Goal: Information Seeking & Learning: Learn about a topic

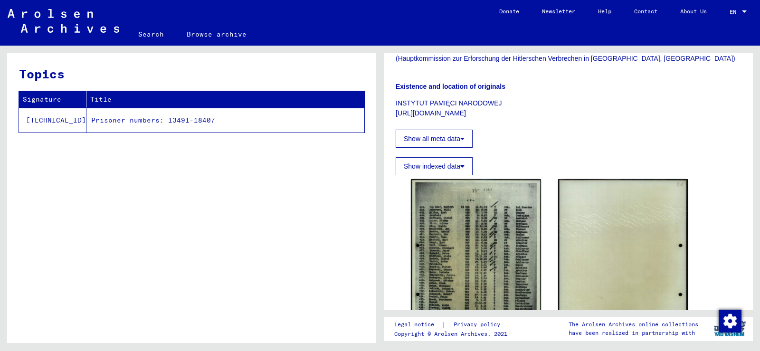
scroll to position [190, 0]
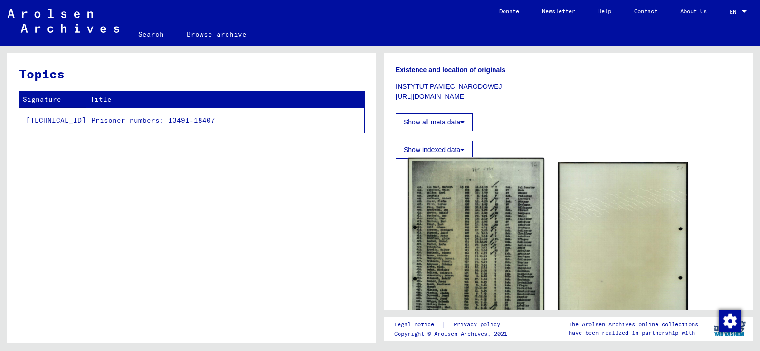
click at [474, 206] on img at bounding box center [475, 254] width 136 height 193
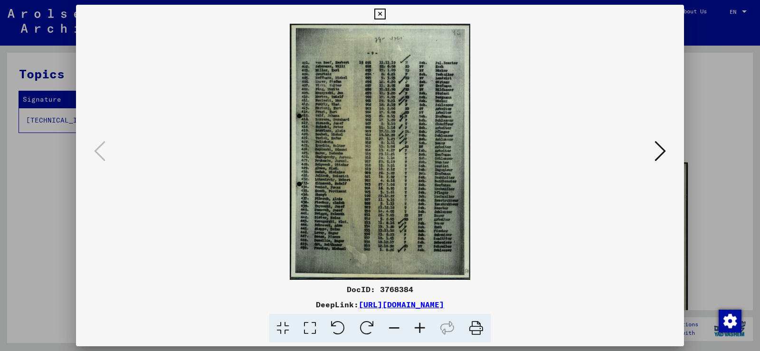
click at [423, 328] on icon at bounding box center [420, 328] width 26 height 29
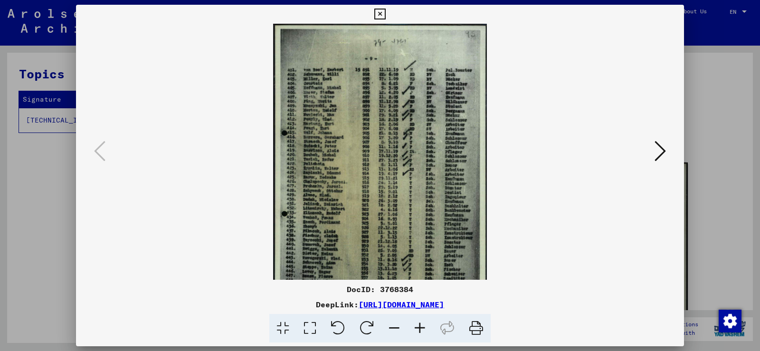
click at [423, 328] on icon at bounding box center [420, 328] width 26 height 29
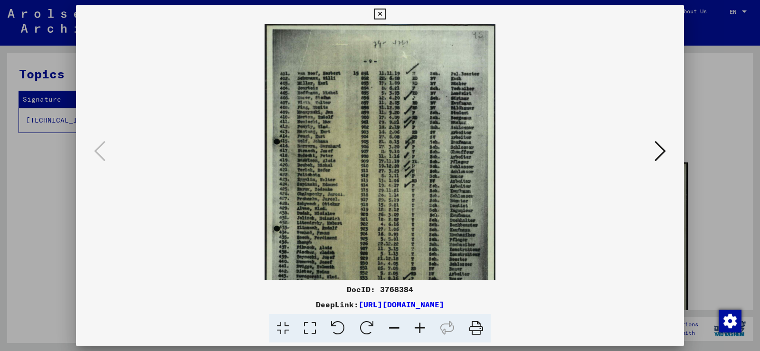
click at [423, 328] on icon at bounding box center [420, 328] width 26 height 29
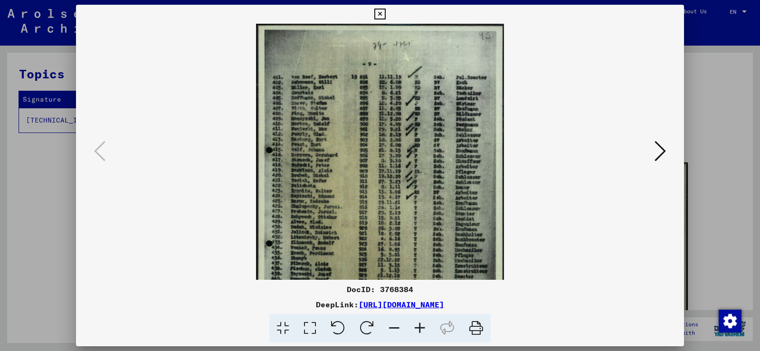
click at [423, 328] on icon at bounding box center [420, 328] width 26 height 29
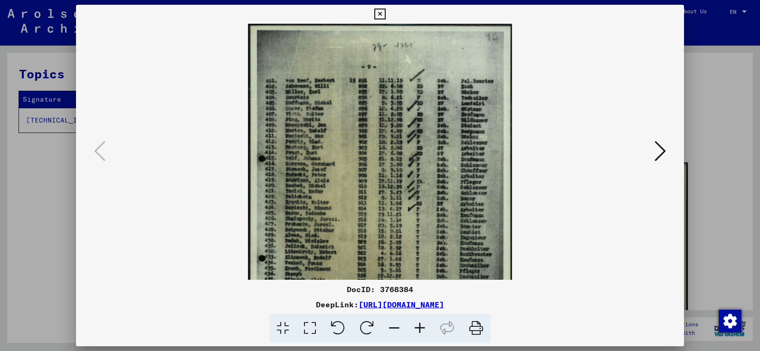
click at [423, 328] on icon at bounding box center [420, 328] width 26 height 29
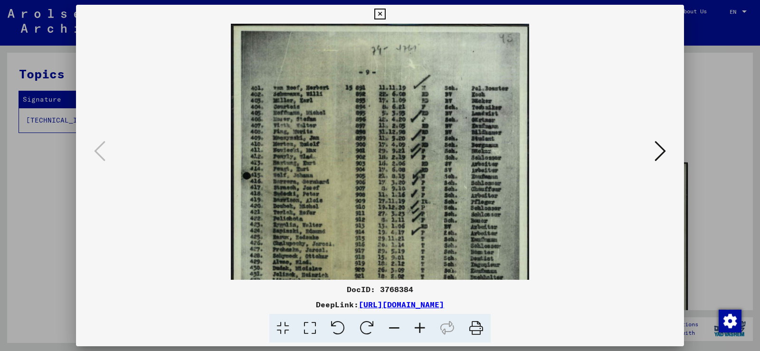
click at [423, 328] on icon at bounding box center [420, 328] width 26 height 29
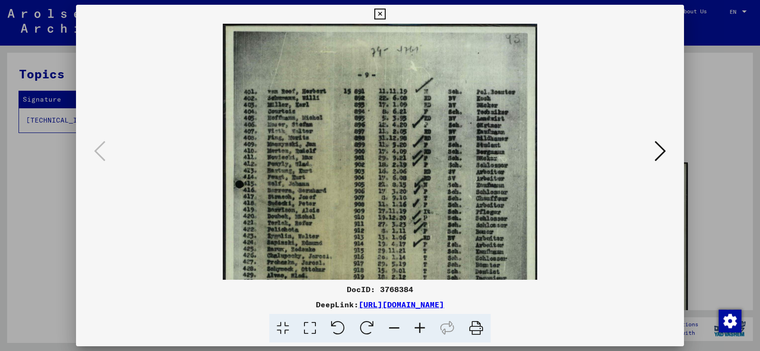
click at [423, 328] on icon at bounding box center [420, 328] width 26 height 29
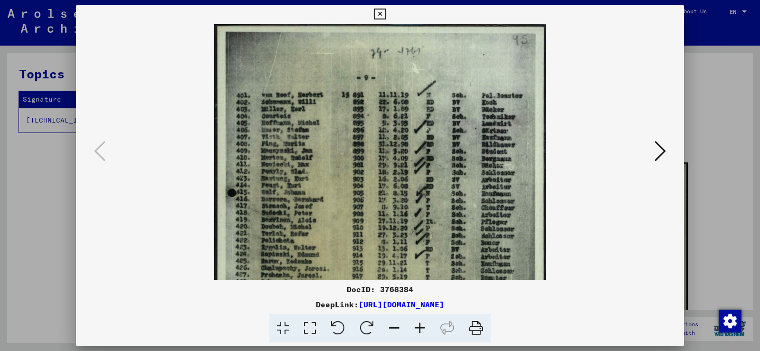
click at [423, 328] on icon at bounding box center [420, 328] width 26 height 29
